Goal: Information Seeking & Learning: Compare options

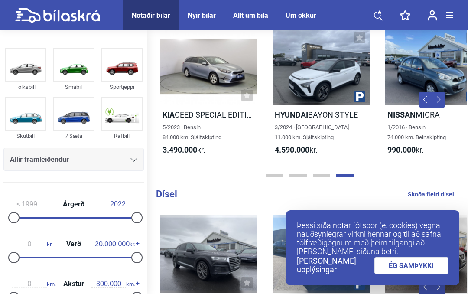
click at [26, 80] on img at bounding box center [26, 65] width 40 height 32
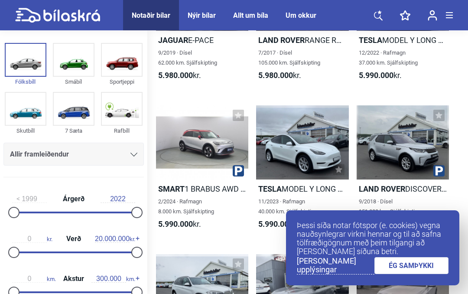
scroll to position [5, 0]
click at [142, 216] on div at bounding box center [136, 212] width 11 height 11
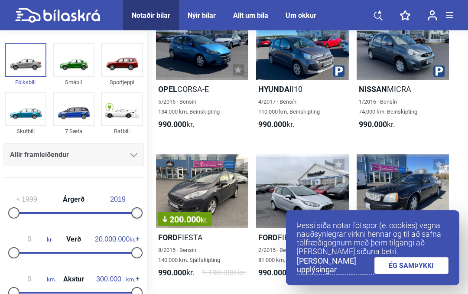
type input "2018"
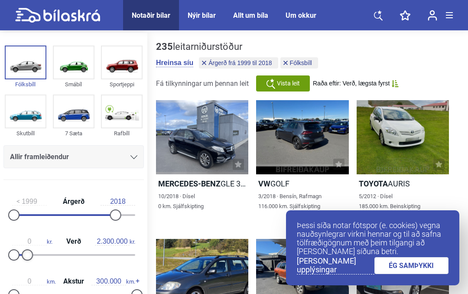
type input "2.200.000"
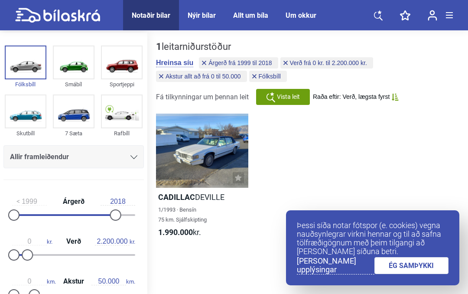
click at [43, 293] on div "0 km. Akstur 50.000 km." at bounding box center [73, 287] width 140 height 40
click at [36, 293] on div at bounding box center [73, 295] width 123 height 2
type input "20.000"
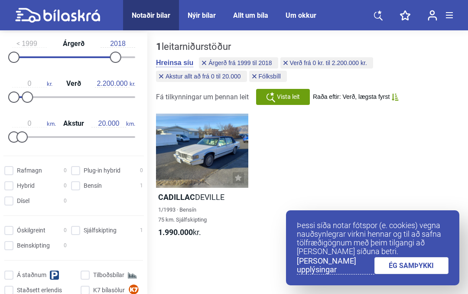
scroll to position [162, 0]
click at [82, 236] on input "Sjálfskipting 1" at bounding box center [108, 231] width 72 height 9
checkbox input "true"
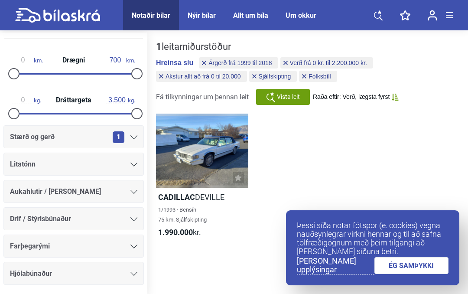
scroll to position [429, 0]
click at [272, 65] on span "Árgerð frá 1999 til 2018" at bounding box center [239, 63] width 63 height 6
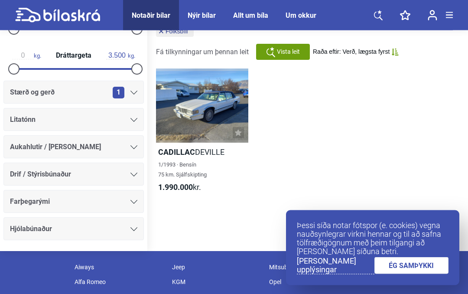
scroll to position [52, 0]
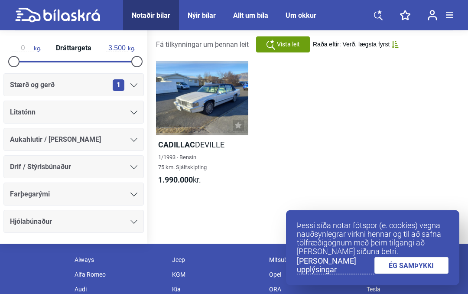
click at [307, 46] on div "Vista leit" at bounding box center [283, 45] width 54 height 16
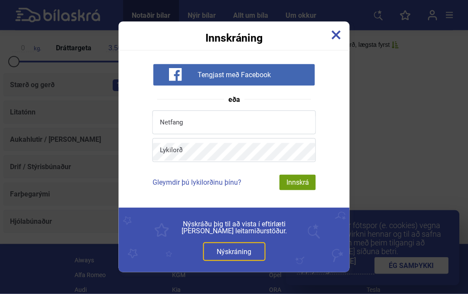
scroll to position [52, 0]
click at [343, 43] on div "Innskráning" at bounding box center [234, 33] width 231 height 22
click at [333, 40] on img at bounding box center [337, 35] width 10 height 10
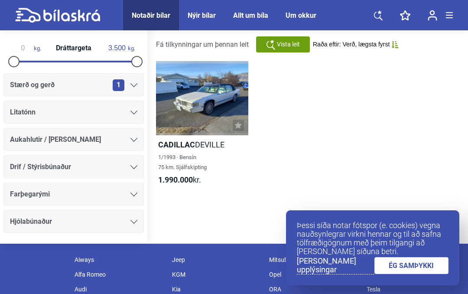
click at [404, 171] on div "Cadillac DEVILLE 1/1993 · Bensín 75 km. Sjálfskipting 1.990.000 kr. Load More" at bounding box center [307, 126] width 303 height 149
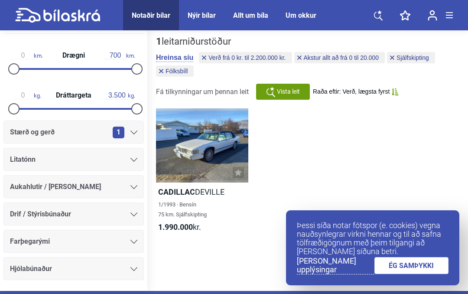
scroll to position [0, 0]
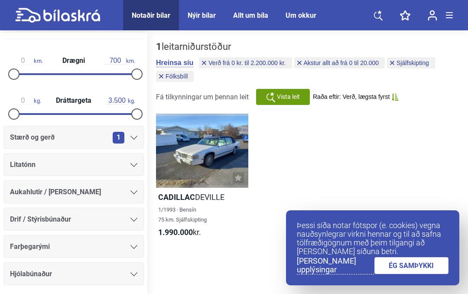
type input "2018"
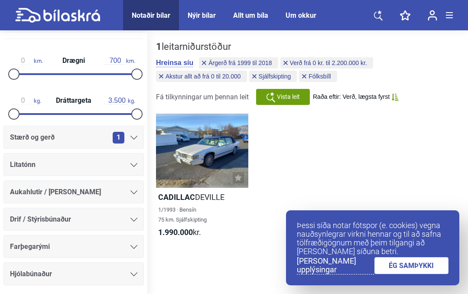
checkbox input "false"
type input "50.000"
type input "2022"
type input "20.000.000"
type input "300.000"
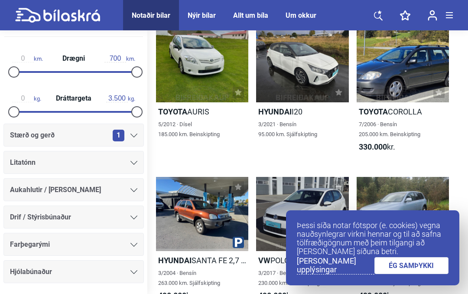
type input "3.315"
